Goal: Task Accomplishment & Management: Manage account settings

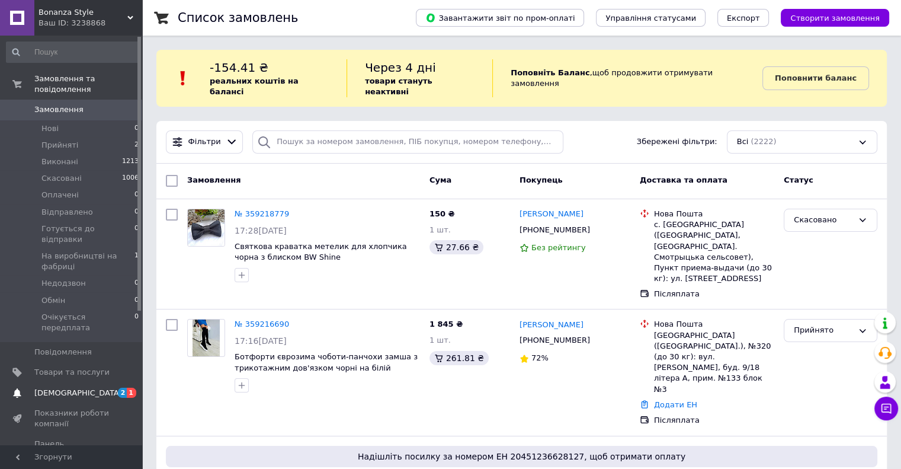
click at [67, 387] on span "[DEMOGRAPHIC_DATA]" at bounding box center [78, 392] width 88 height 11
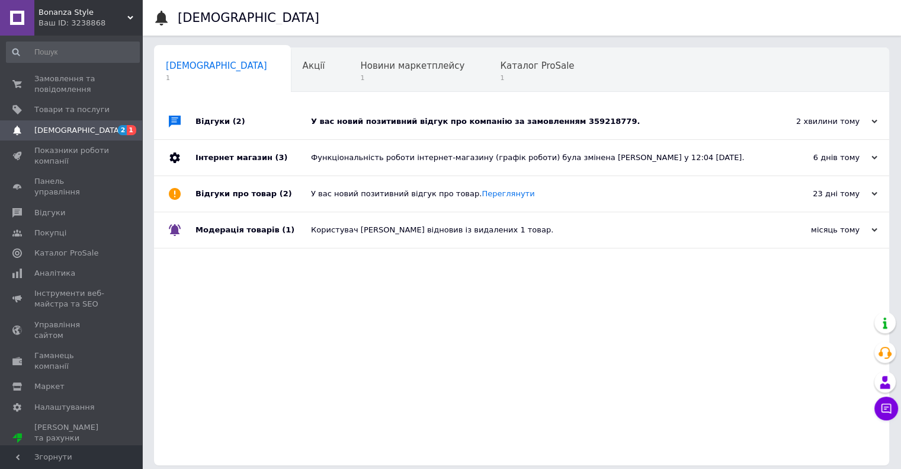
click at [443, 125] on div "У вас новий позитивний відгук про компанію за замовленням 359218779." at bounding box center [535, 121] width 448 height 11
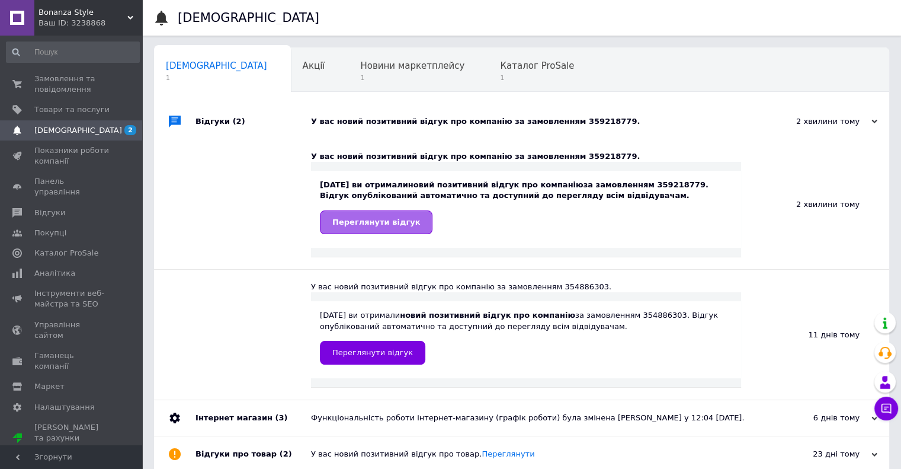
click at [398, 220] on span "Переглянути відгук" at bounding box center [376, 221] width 88 height 9
click at [501, 123] on div "У вас новий позитивний відгук про компанію за замовленням 359218779." at bounding box center [535, 121] width 448 height 11
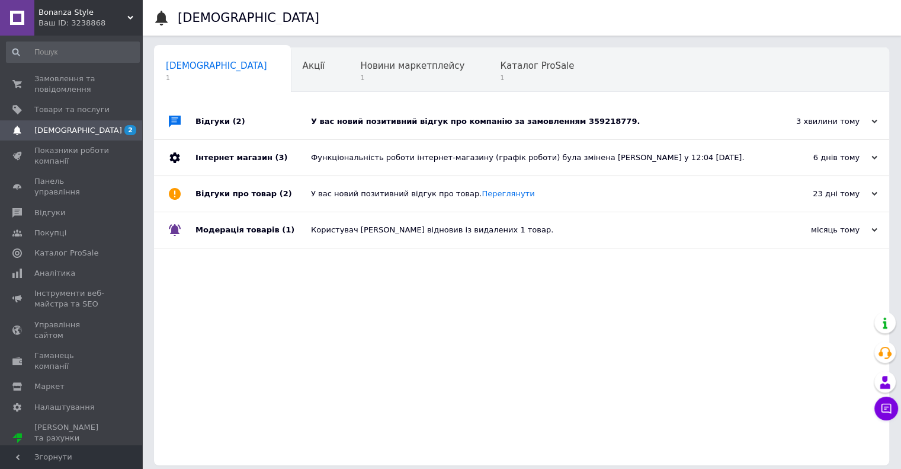
click at [501, 123] on div "У вас новий позитивний відгук про компанію за замовленням 359218779." at bounding box center [535, 121] width 448 height 11
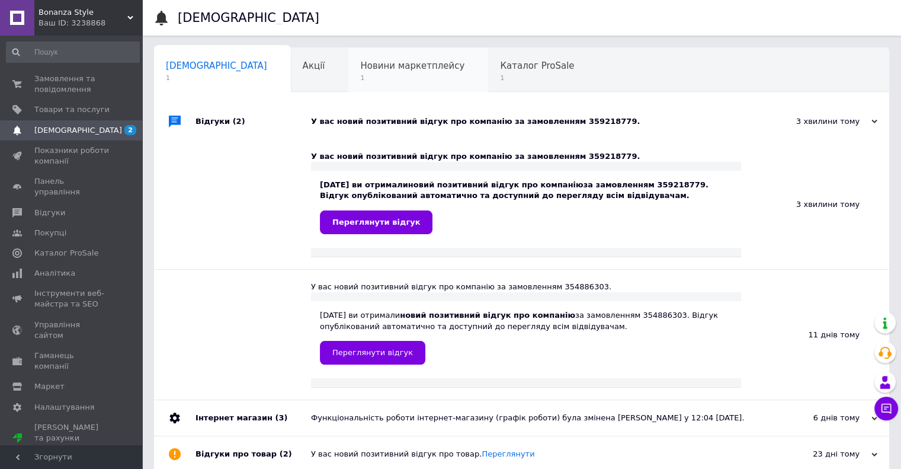
click at [360, 75] on span "1" at bounding box center [412, 77] width 104 height 9
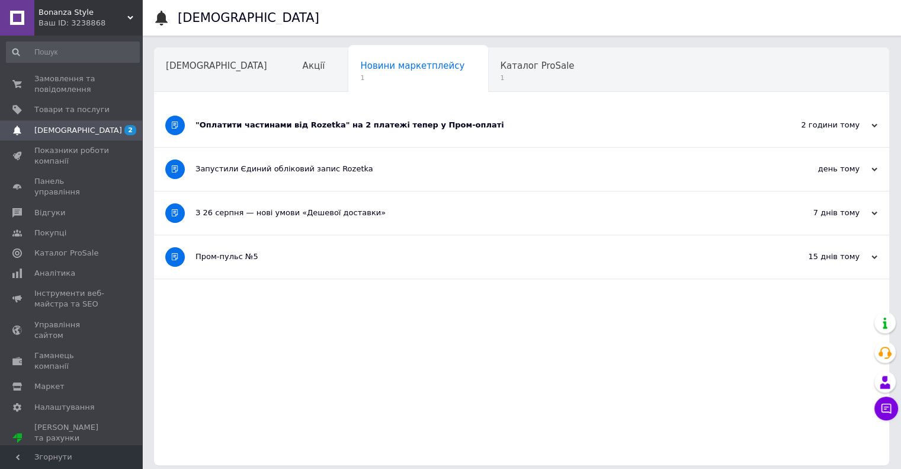
click at [436, 123] on div ""Оплатити частинами від Rozetka" на 2 платежі тепер у Пром-оплаті" at bounding box center [476, 125] width 563 height 11
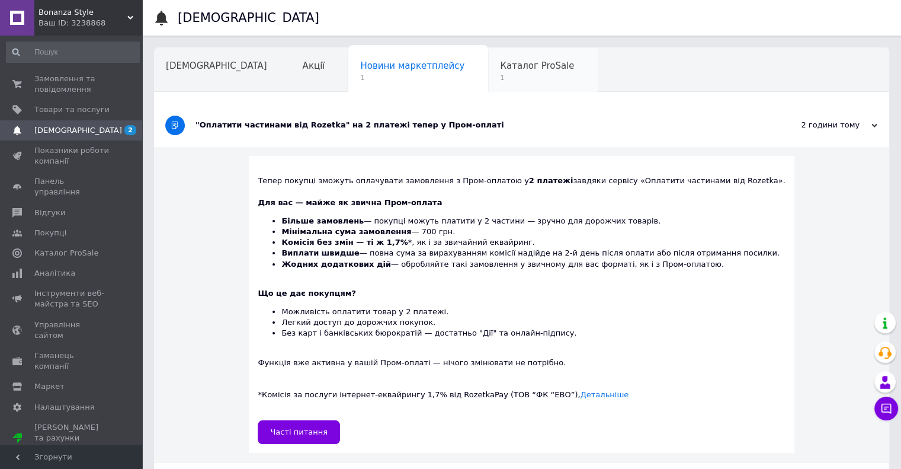
click at [500, 76] on span "1" at bounding box center [537, 77] width 74 height 9
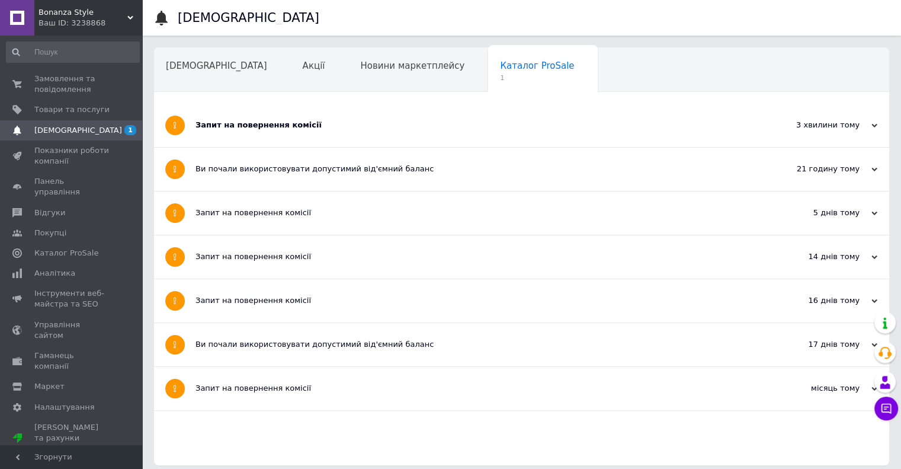
click at [377, 118] on div "Запит на повернення комісії" at bounding box center [476, 125] width 563 height 43
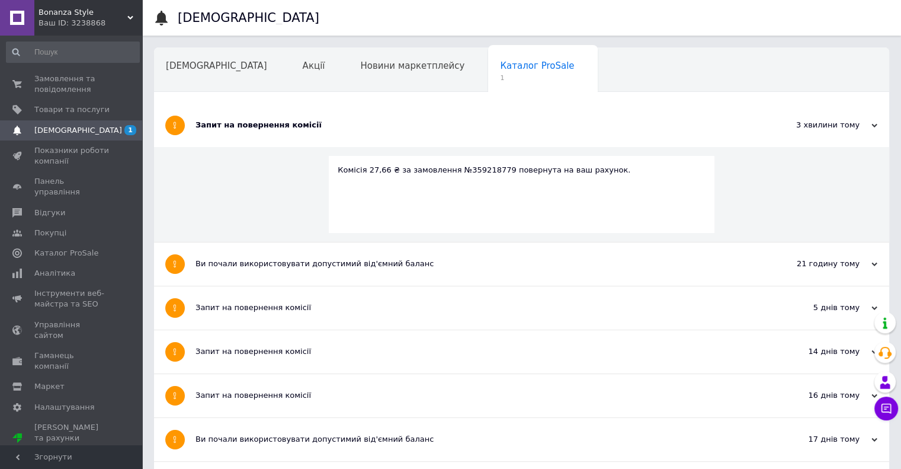
click at [419, 171] on div "Комісія 27,66 ₴ за замовлення №359218779 повернута на ваш рахунок." at bounding box center [522, 170] width 368 height 11
